Goal: Information Seeking & Learning: Learn about a topic

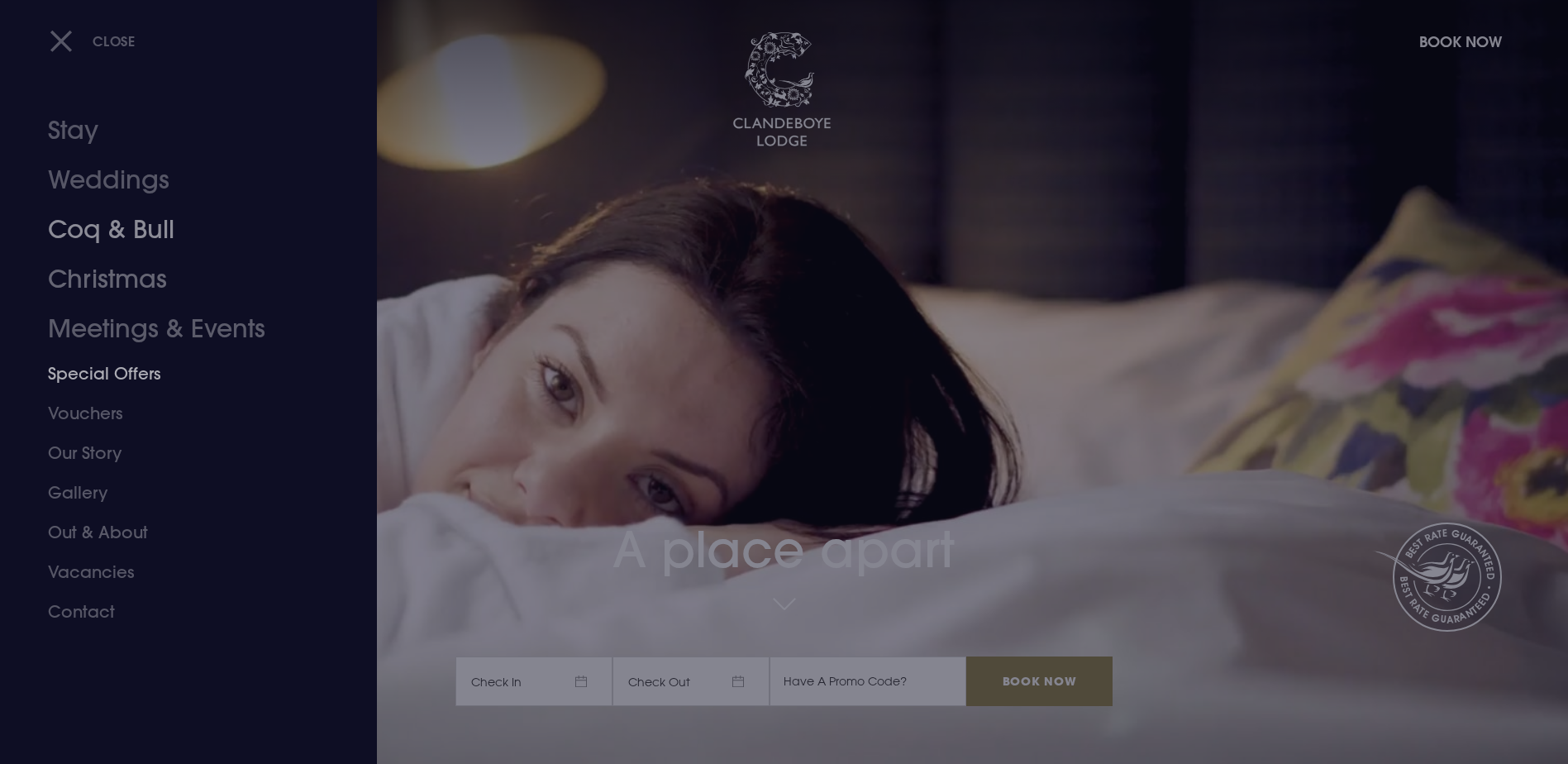
click at [121, 239] on link "Coq & Bull" at bounding box center [178, 230] width 261 height 50
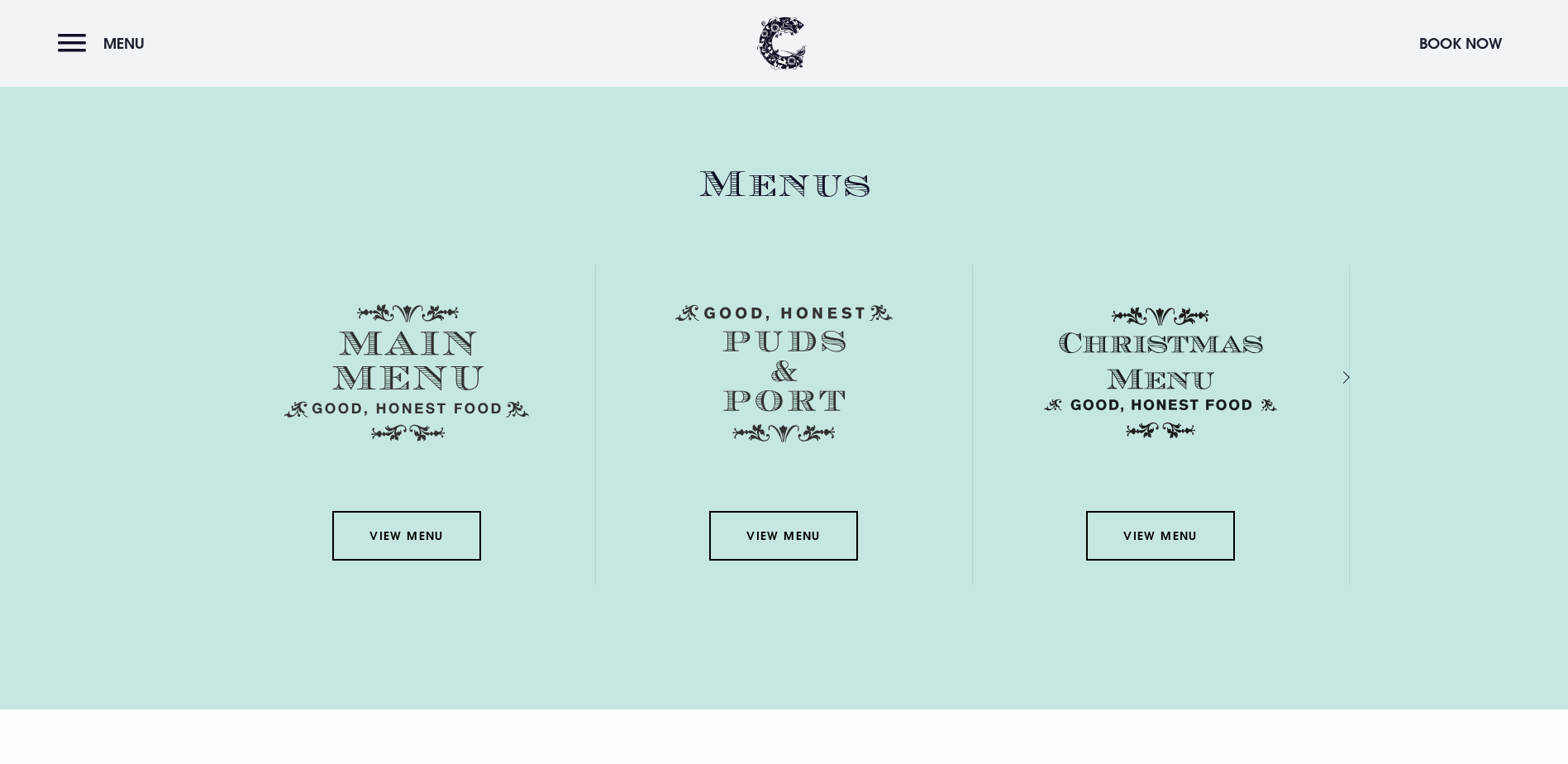
scroll to position [2645, 0]
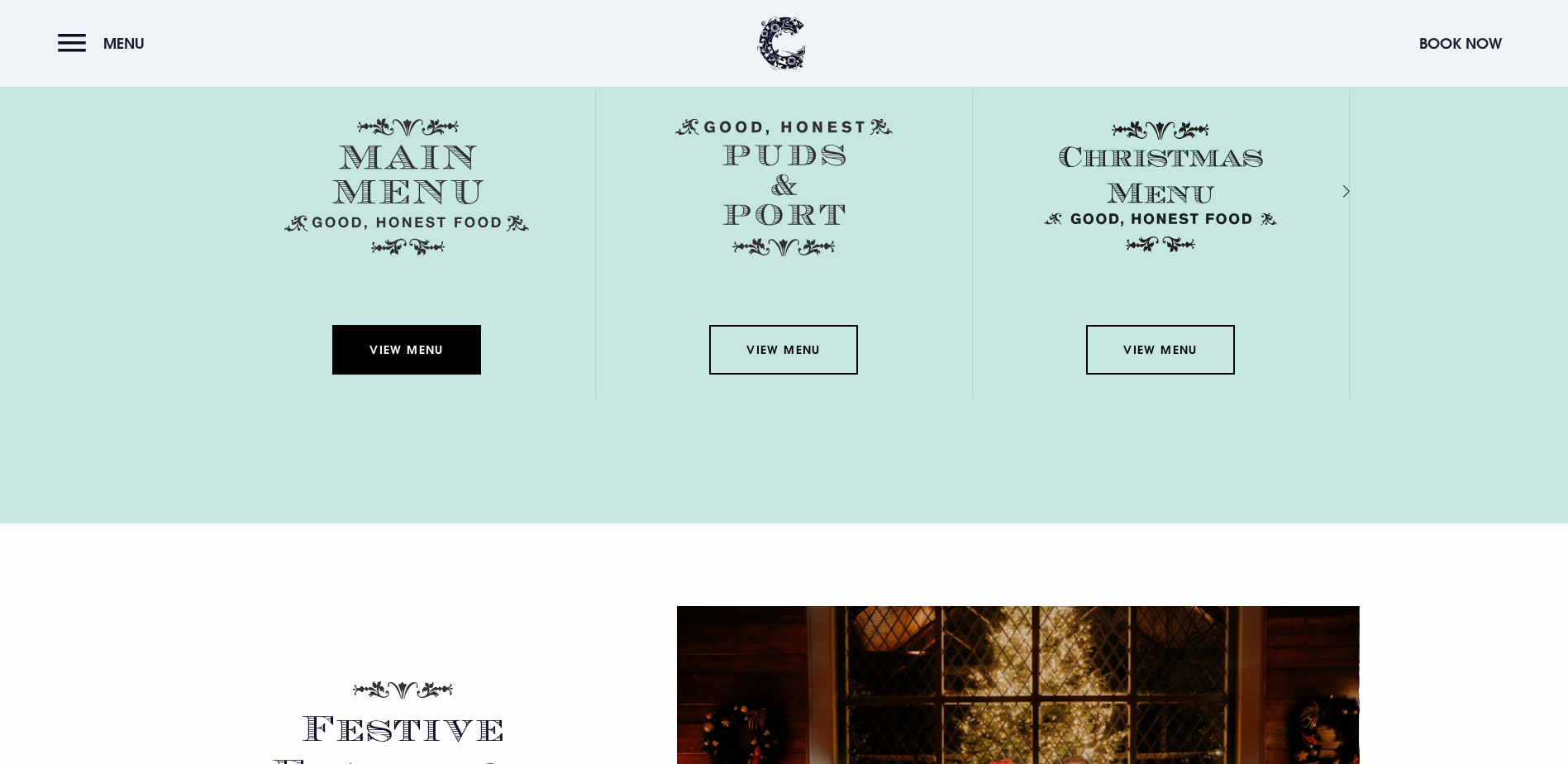
click at [407, 325] on link "View Menu" at bounding box center [407, 350] width 149 height 50
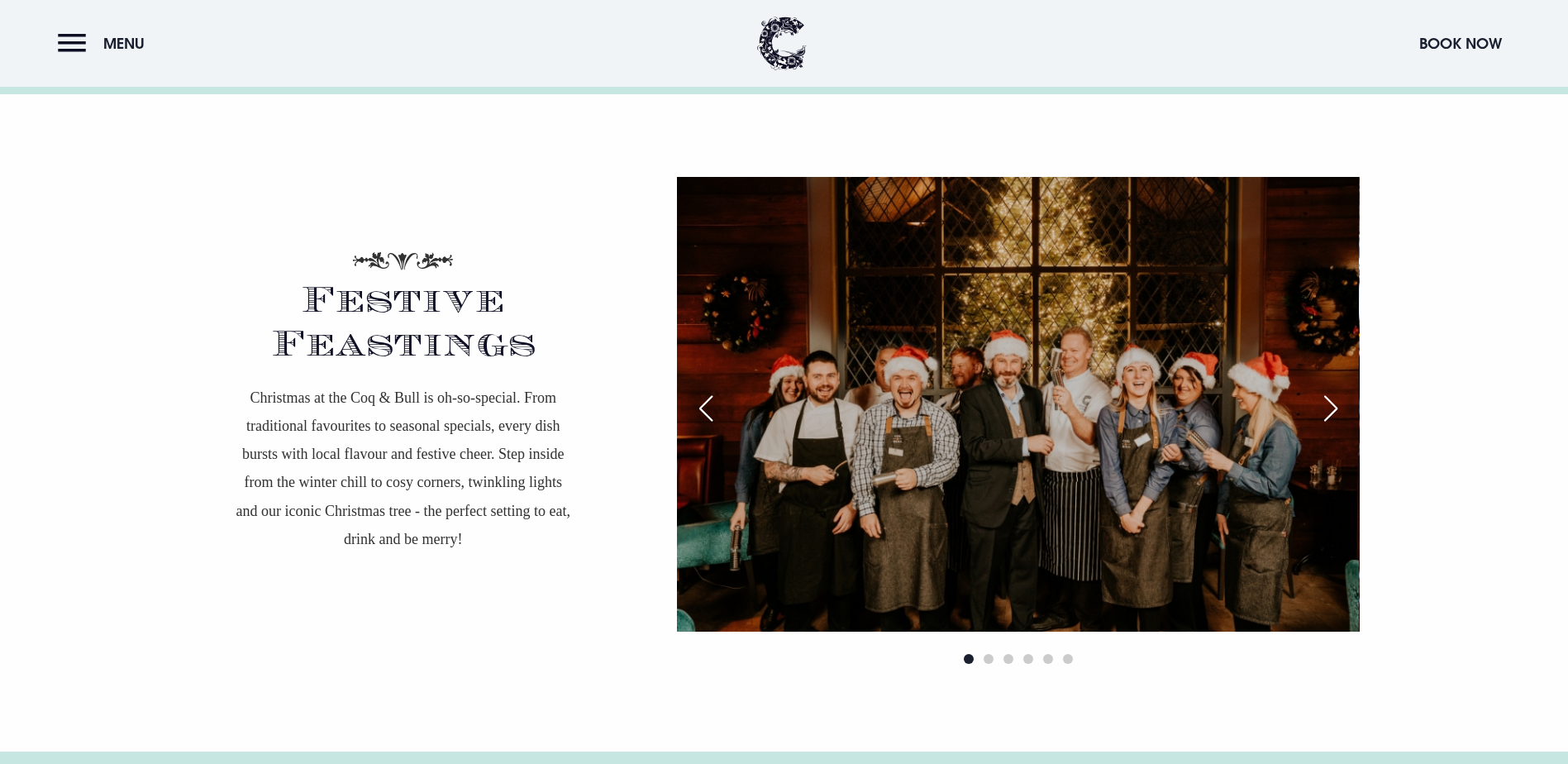
scroll to position [2894, 0]
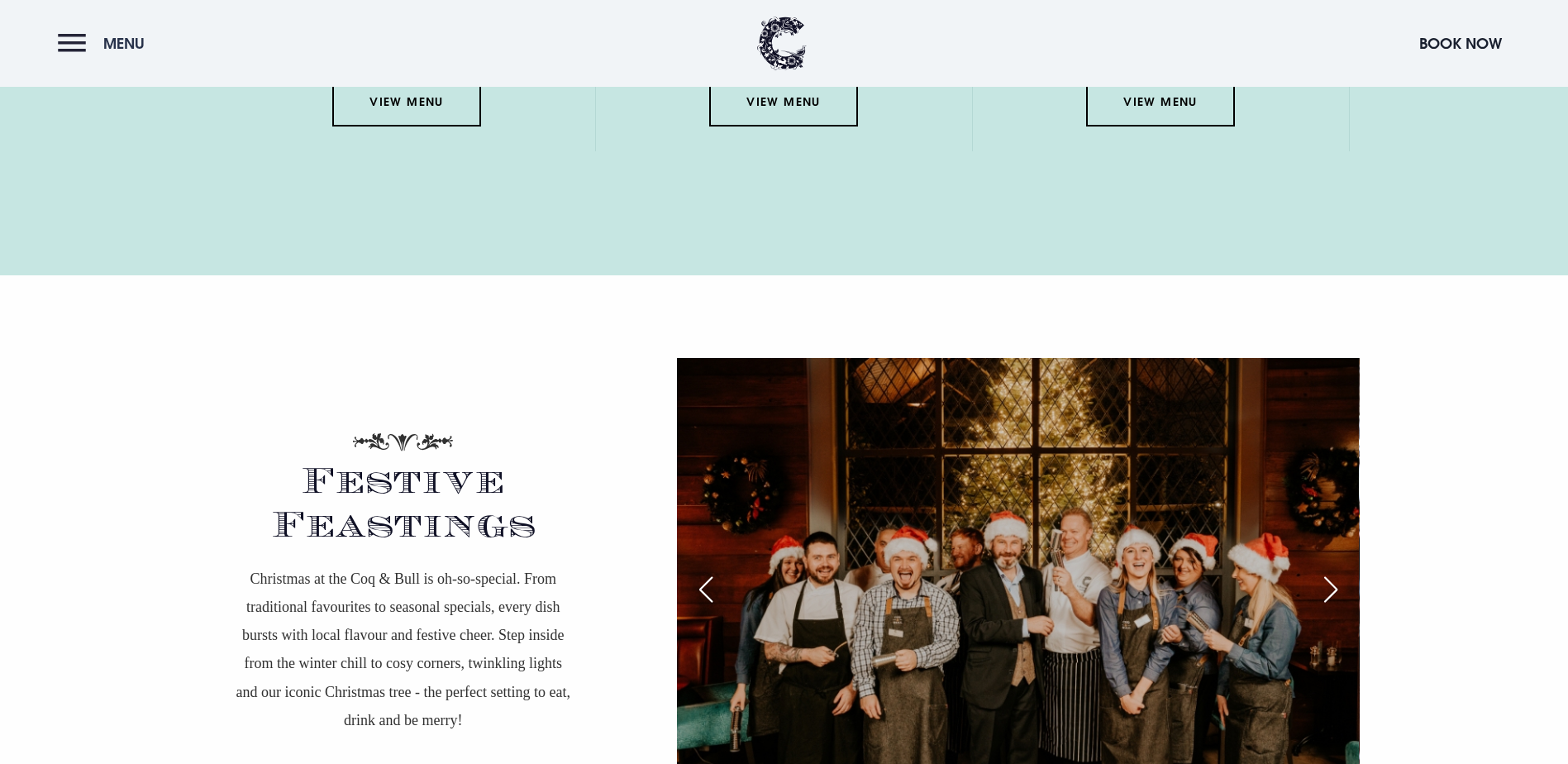
click at [88, 39] on button "Menu" at bounding box center [105, 43] width 95 height 36
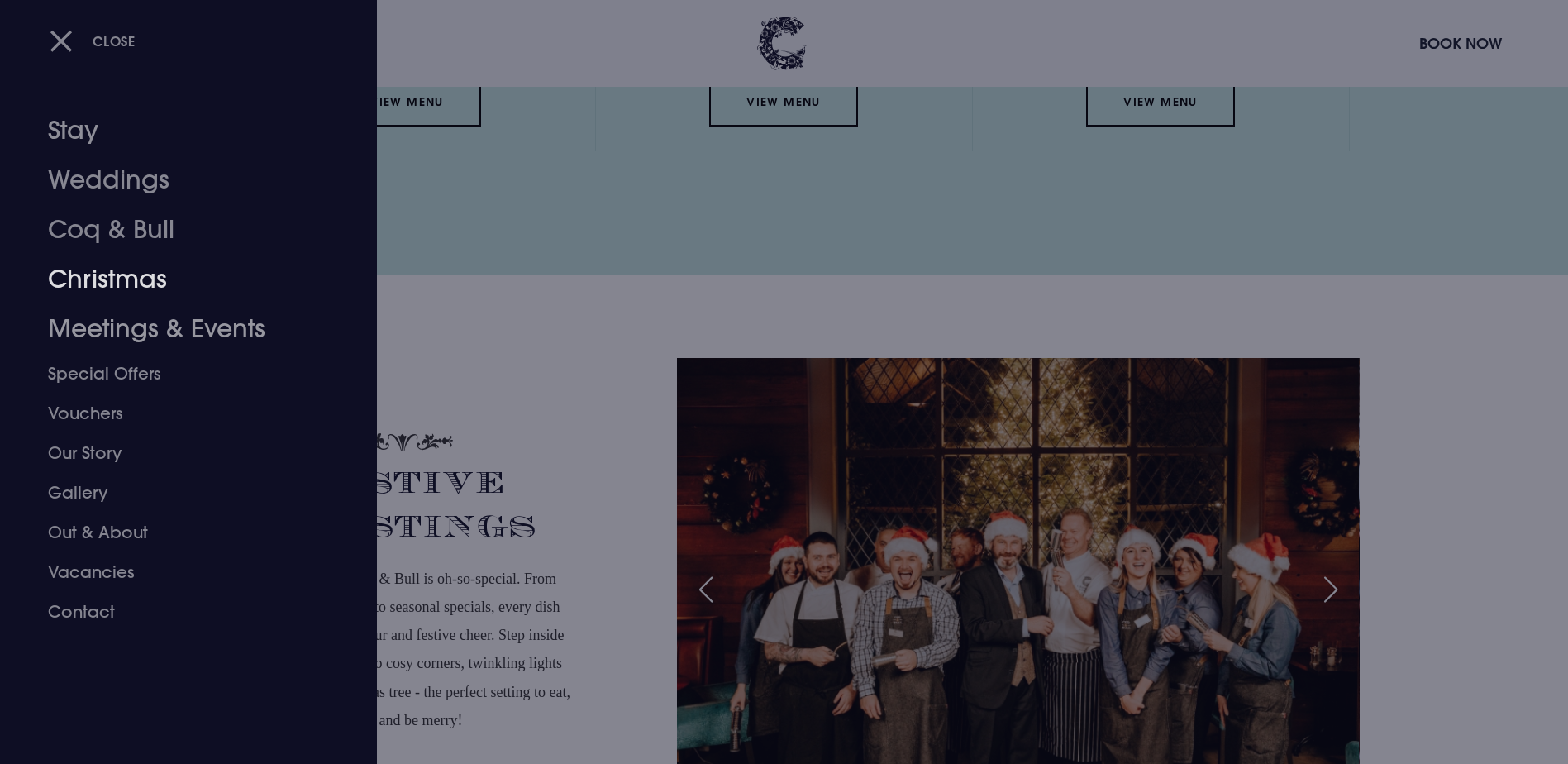
click at [133, 293] on link "Christmas" at bounding box center [178, 279] width 261 height 50
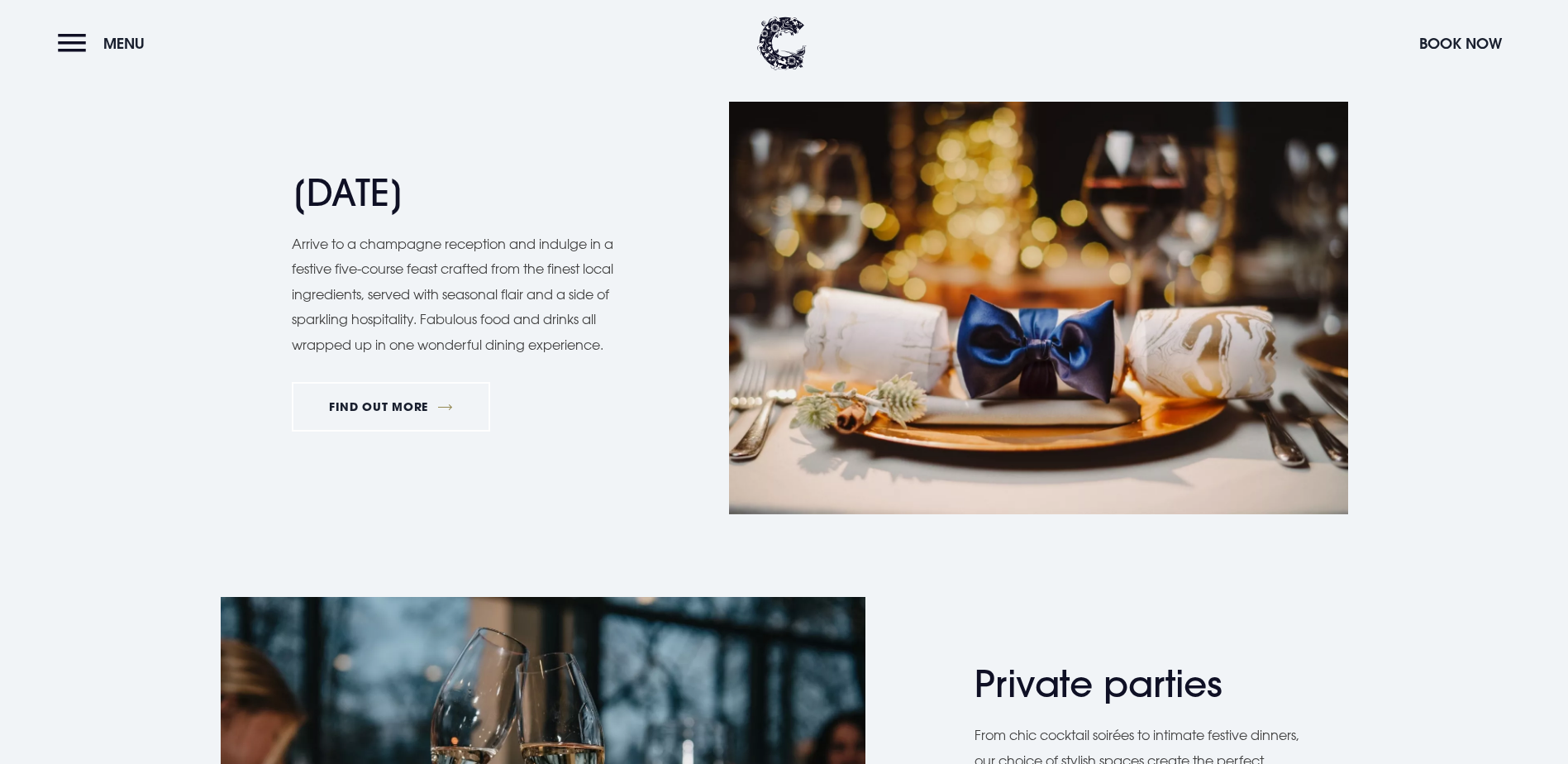
scroll to position [2397, 0]
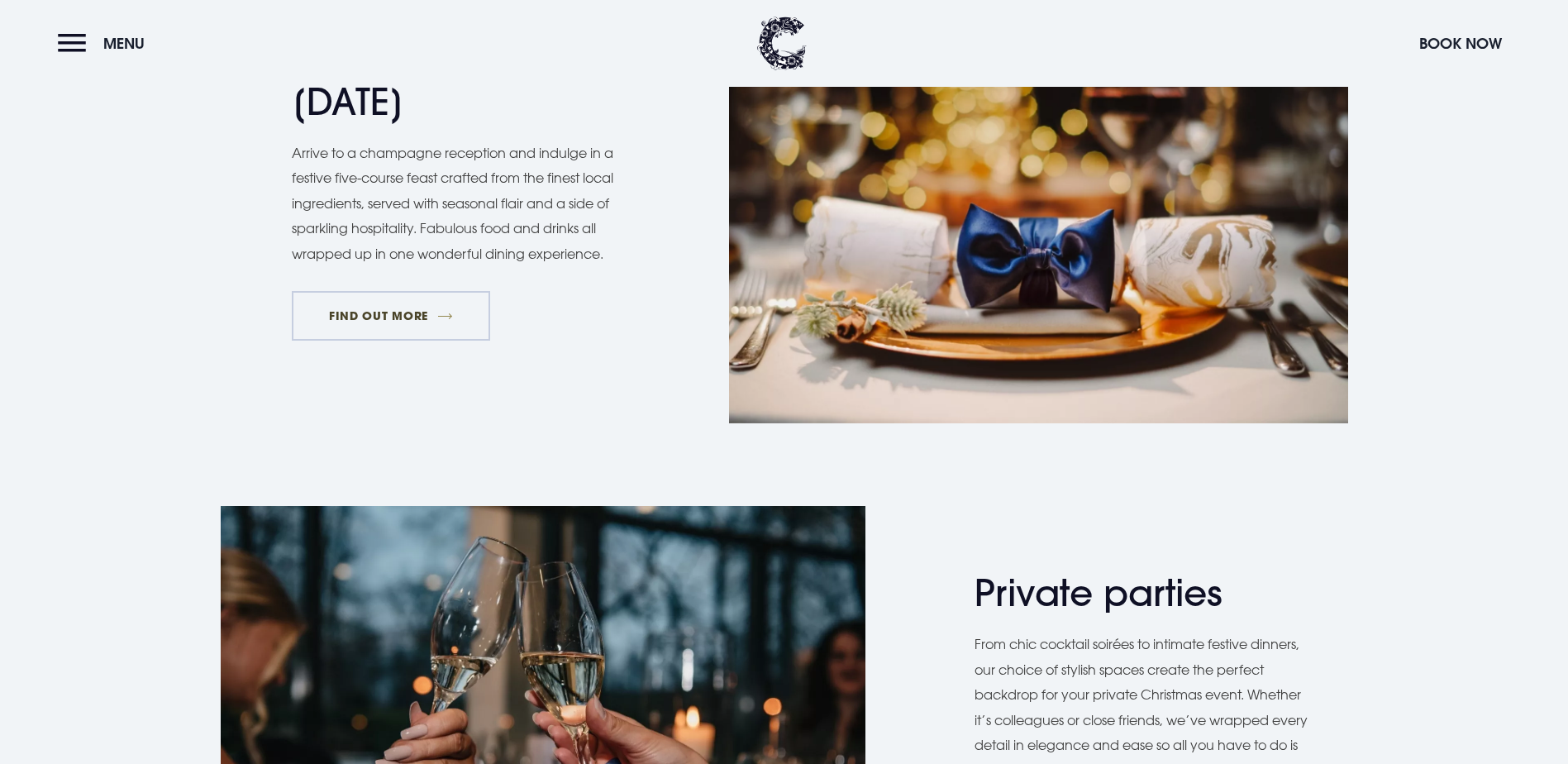
click at [415, 341] on link "FIND OUT MORE" at bounding box center [391, 316] width 199 height 50
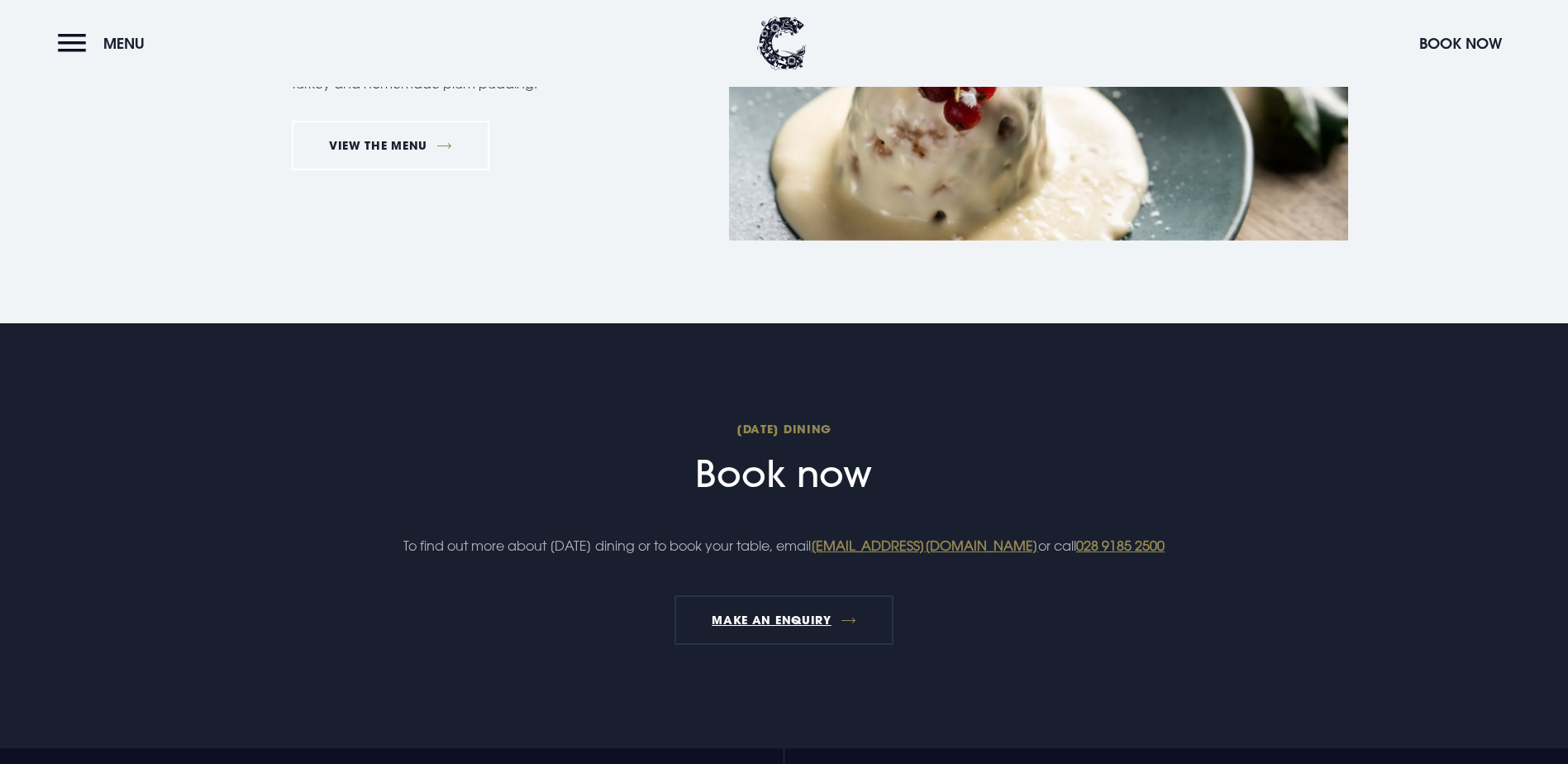
scroll to position [1736, 0]
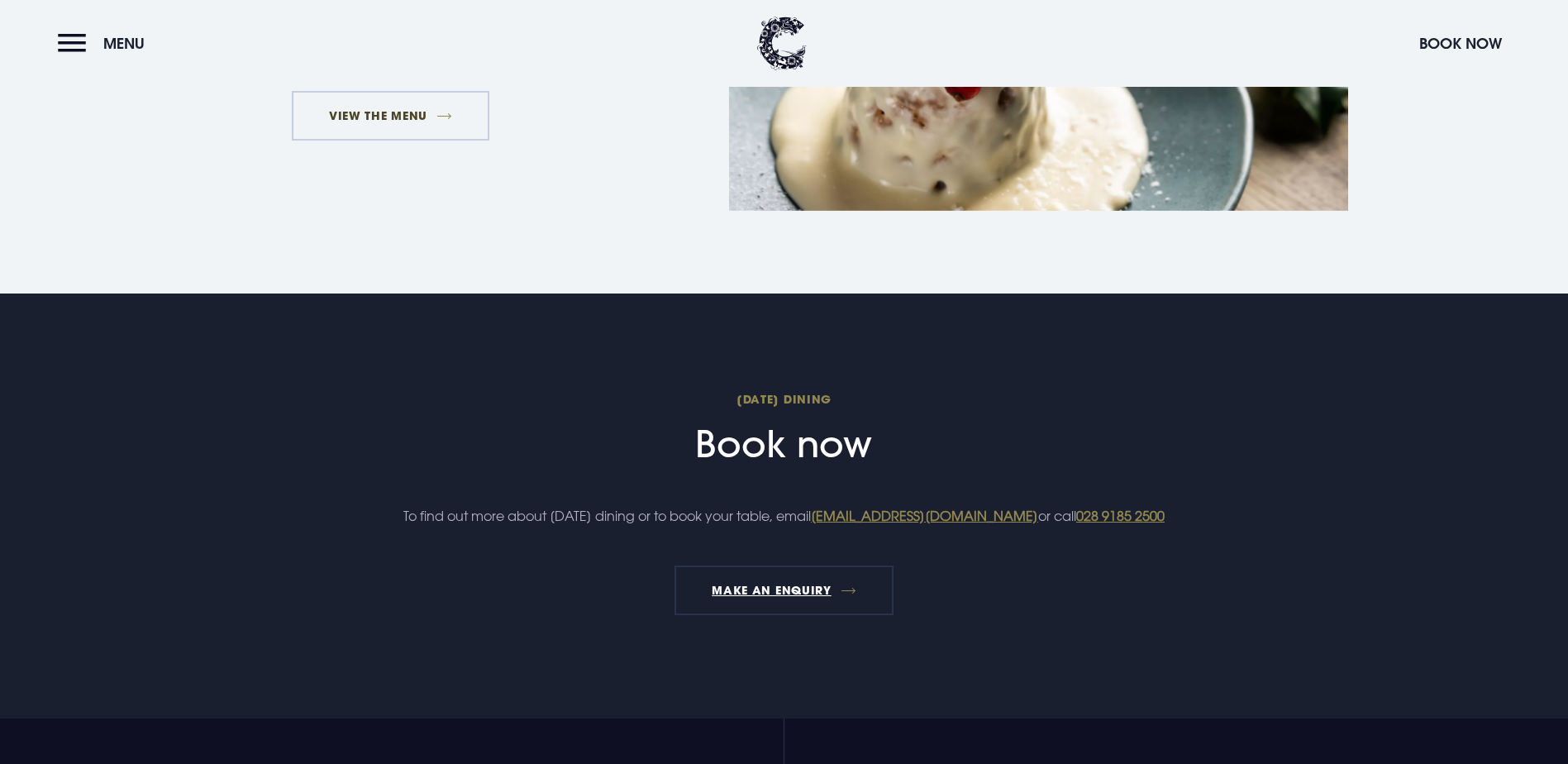
click at [421, 141] on link "VIEW THE MENU" at bounding box center [390, 116] width 198 height 50
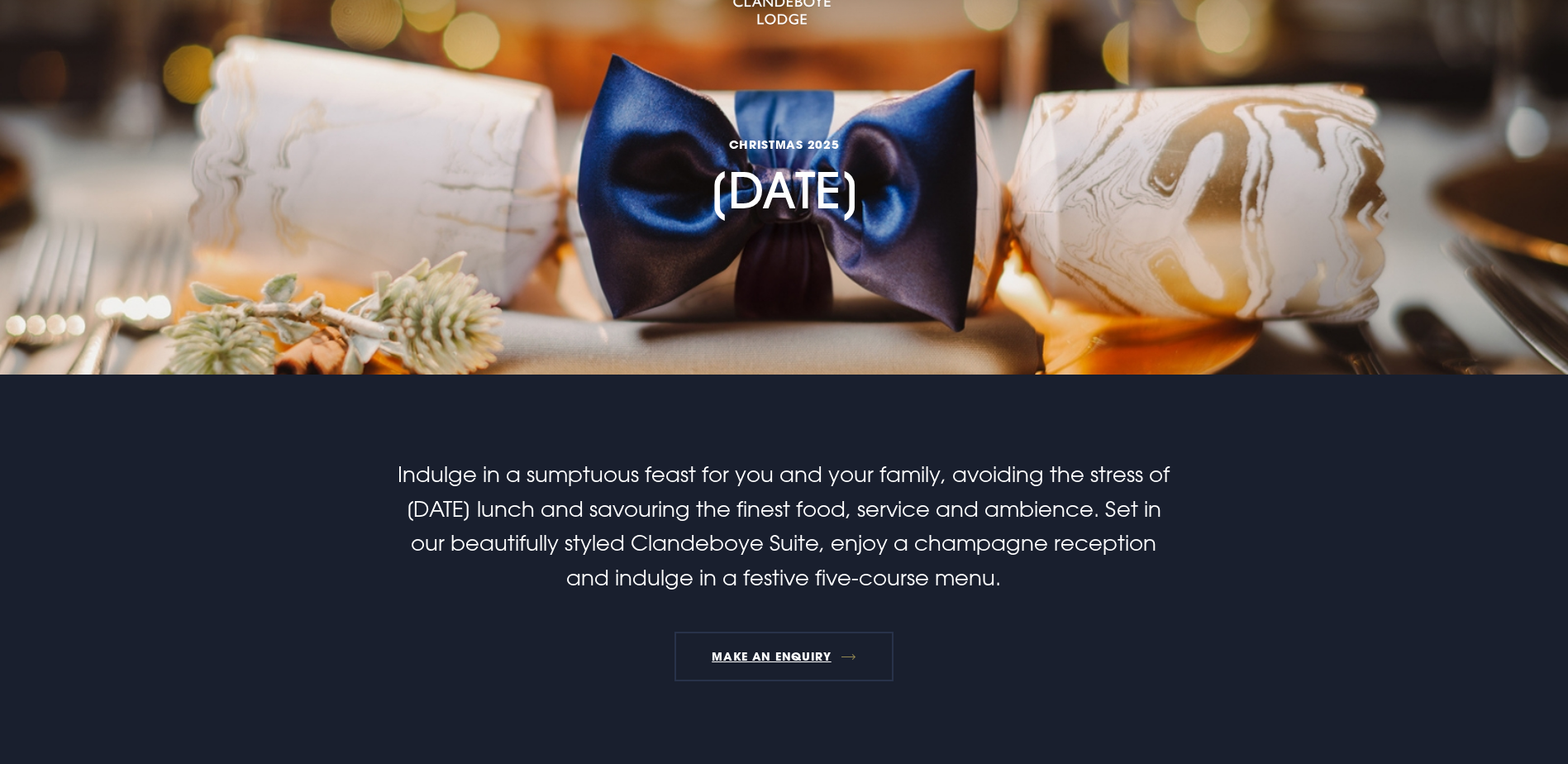
scroll to position [0, 0]
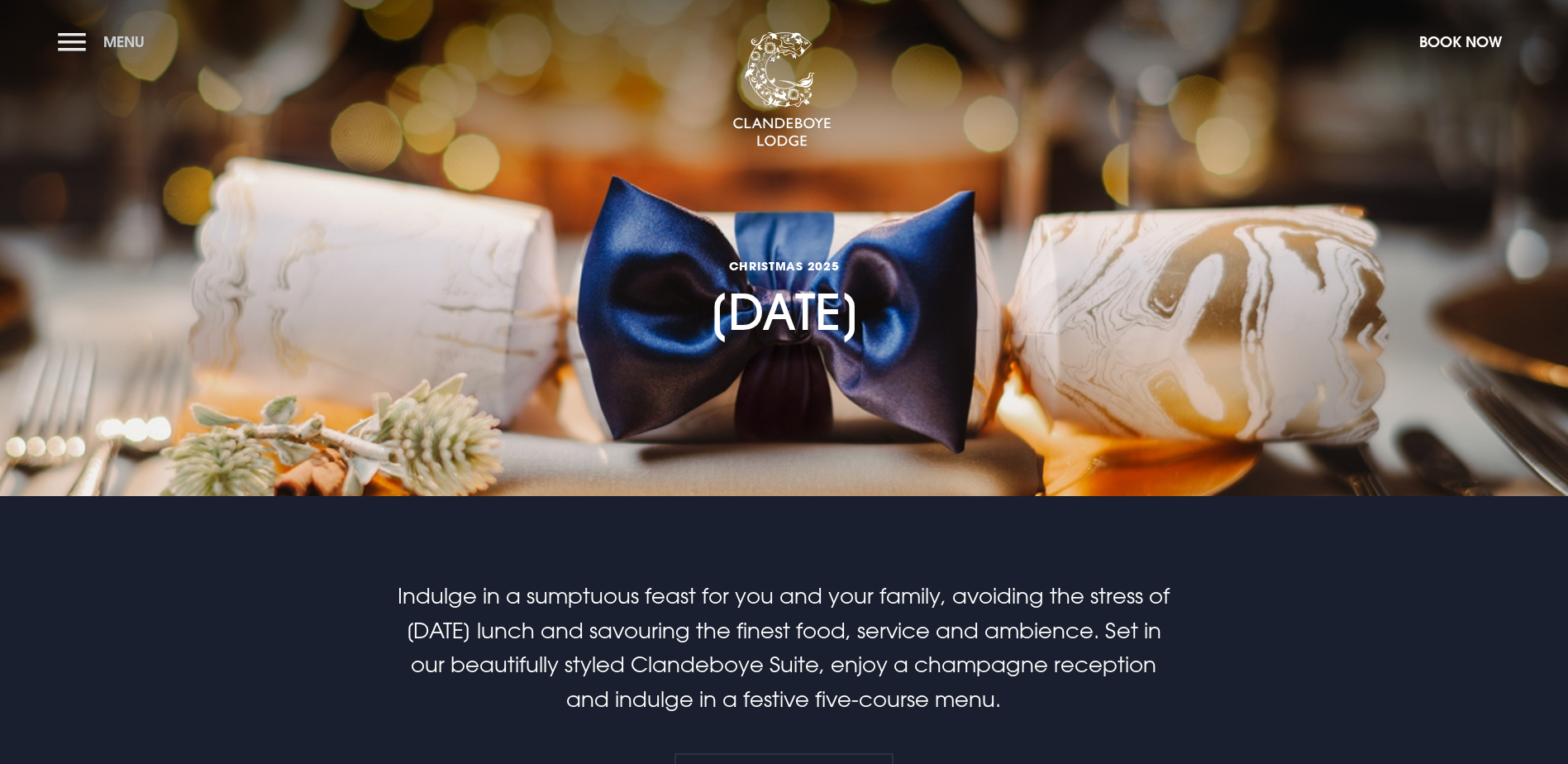
click at [70, 47] on button "Menu" at bounding box center [105, 41] width 95 height 36
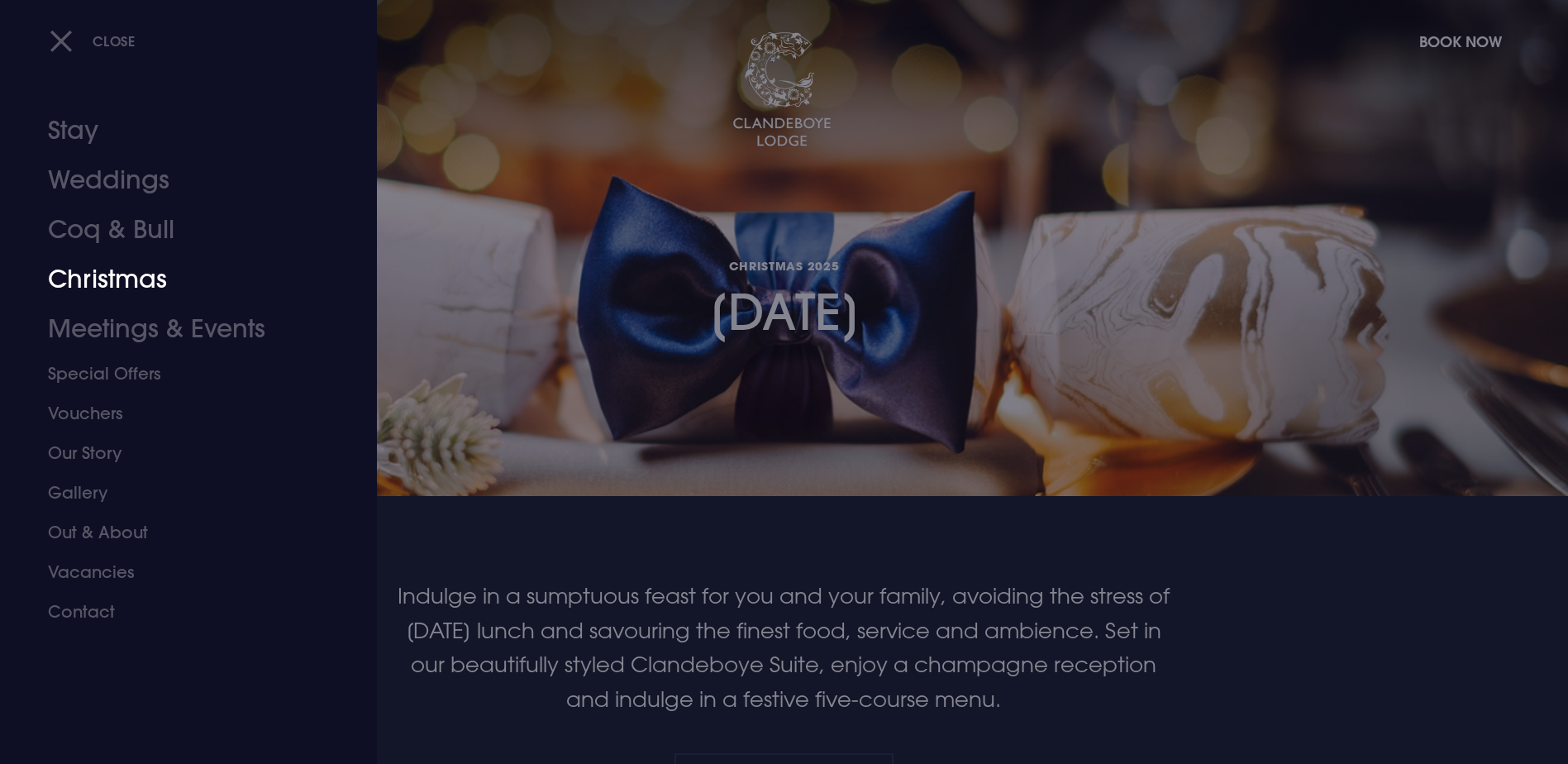
click at [148, 282] on link "Christmas" at bounding box center [178, 279] width 261 height 50
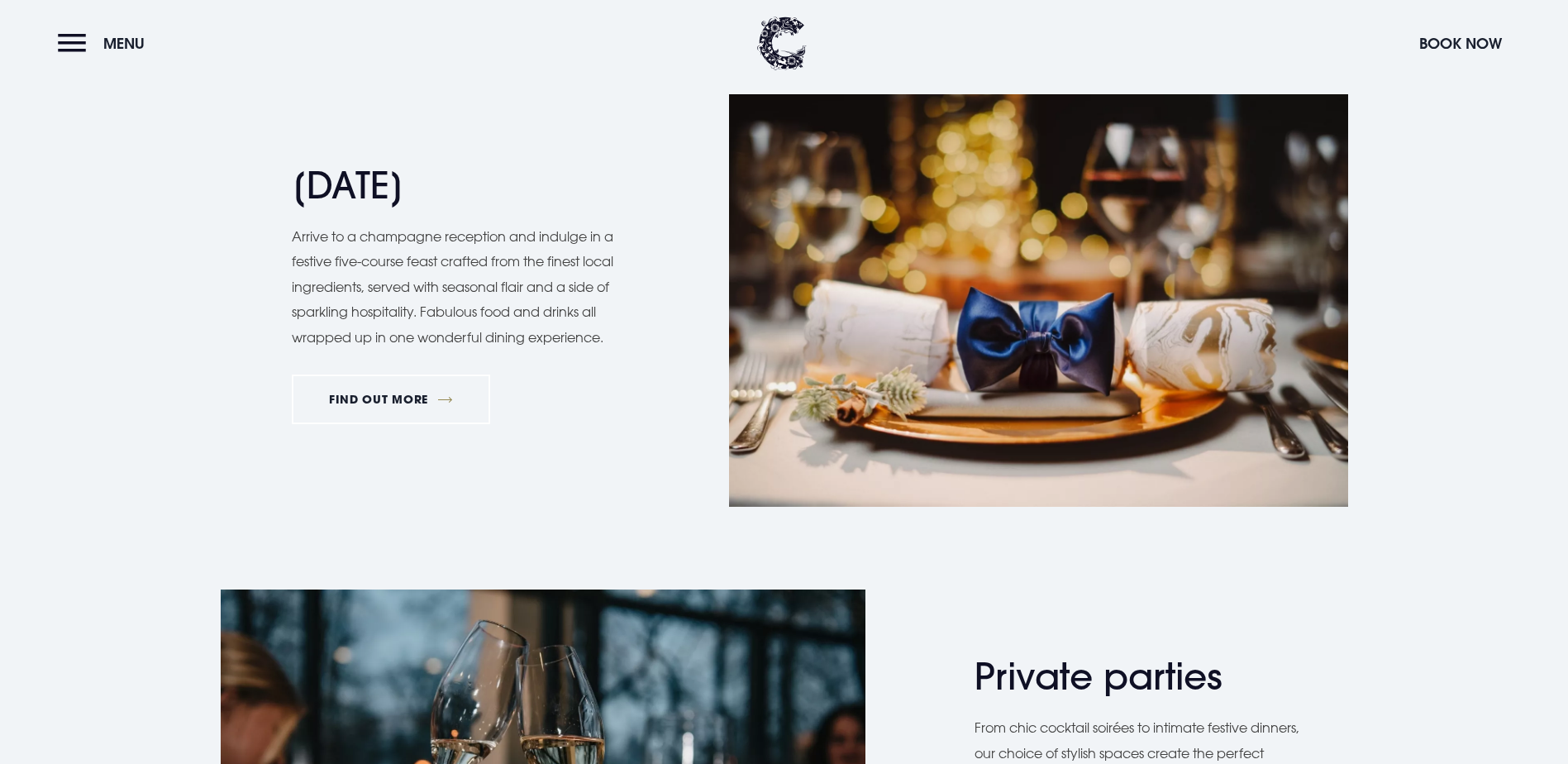
scroll to position [2314, 0]
click at [461, 423] on link "FIND OUT MORE" at bounding box center [391, 399] width 199 height 50
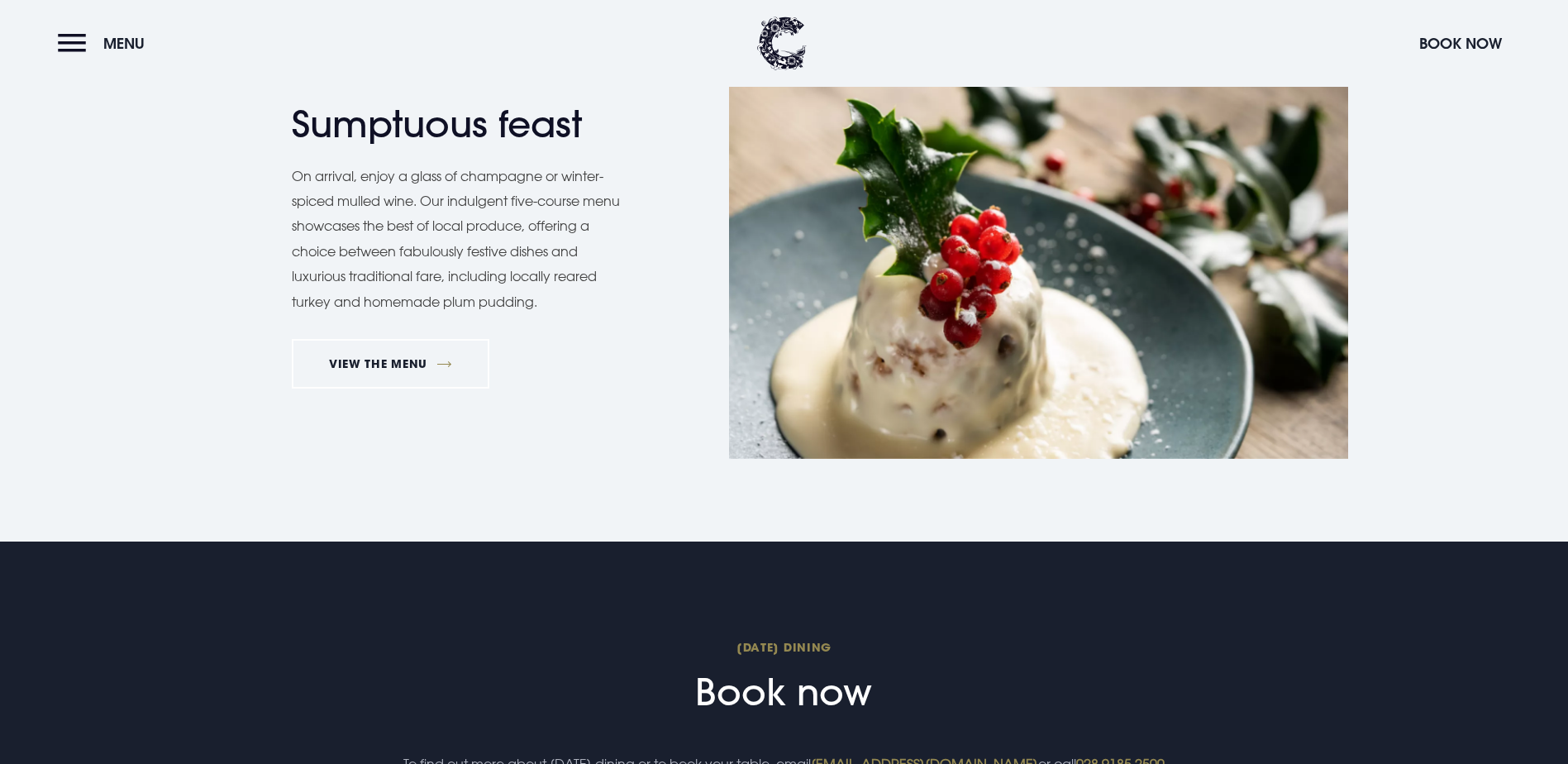
scroll to position [1570, 0]
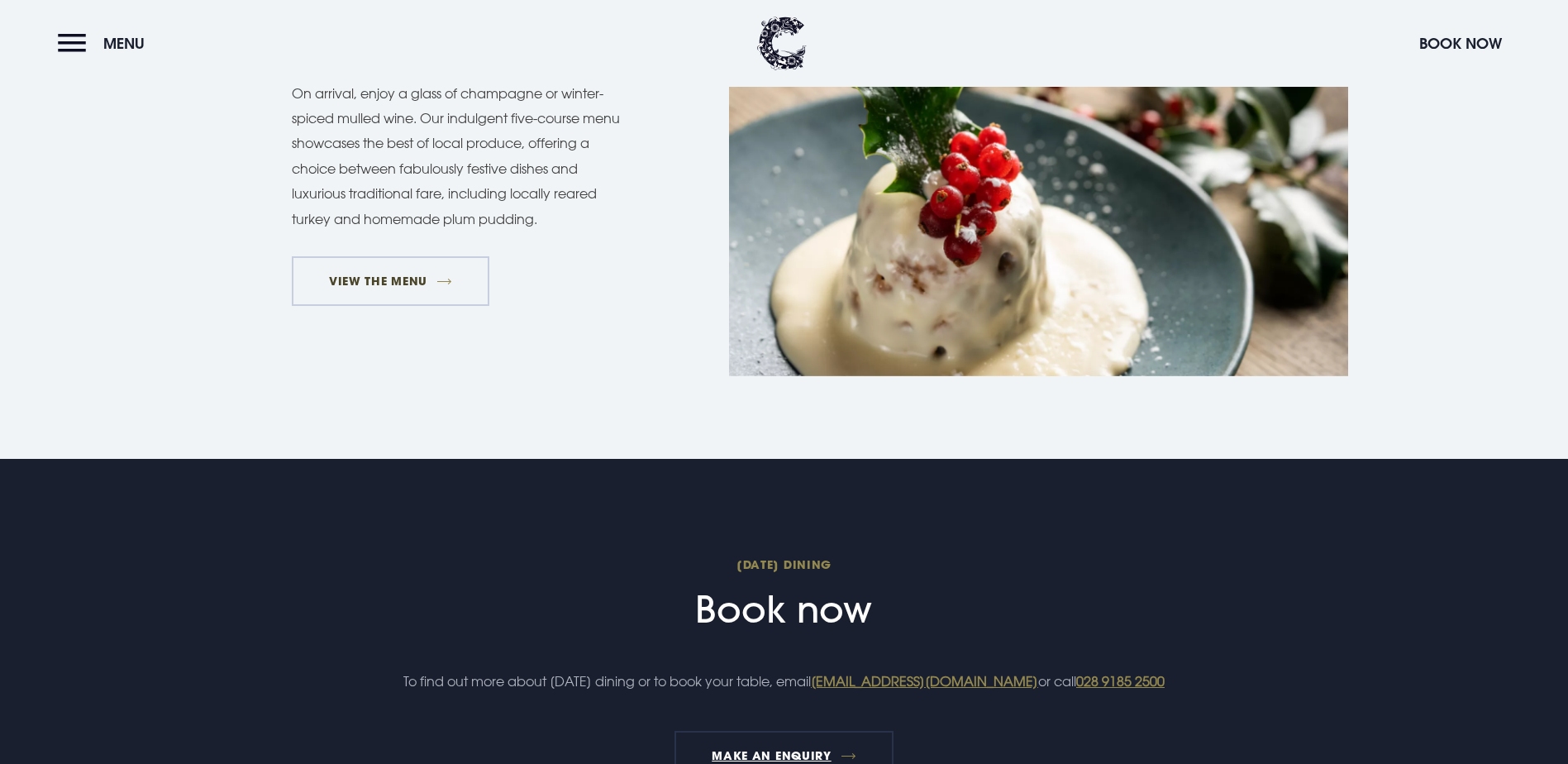
click at [449, 306] on link "VIEW THE MENU" at bounding box center [390, 281] width 198 height 50
